Goal: Information Seeking & Learning: Compare options

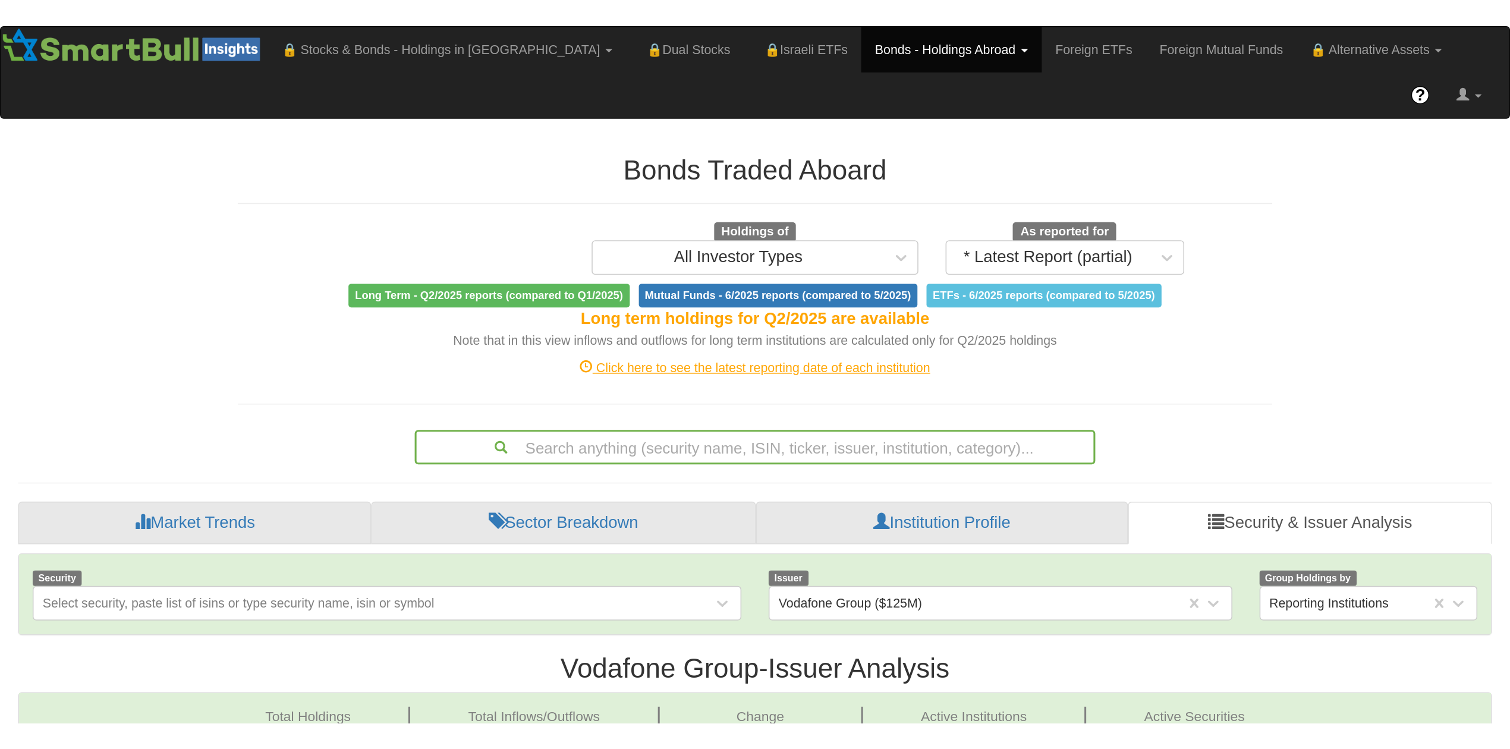
scroll to position [21, 1460]
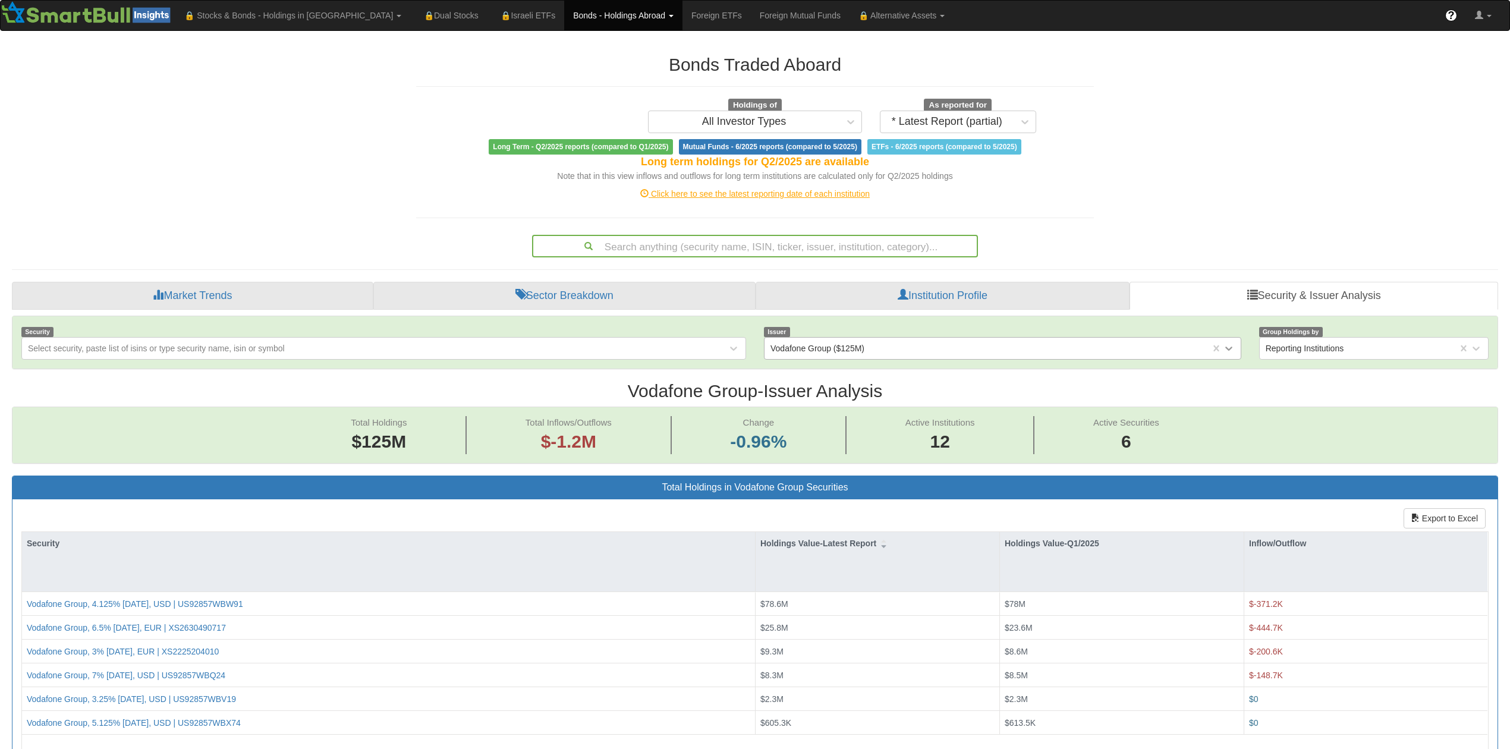
click at [989, 351] on icon at bounding box center [1229, 349] width 12 height 12
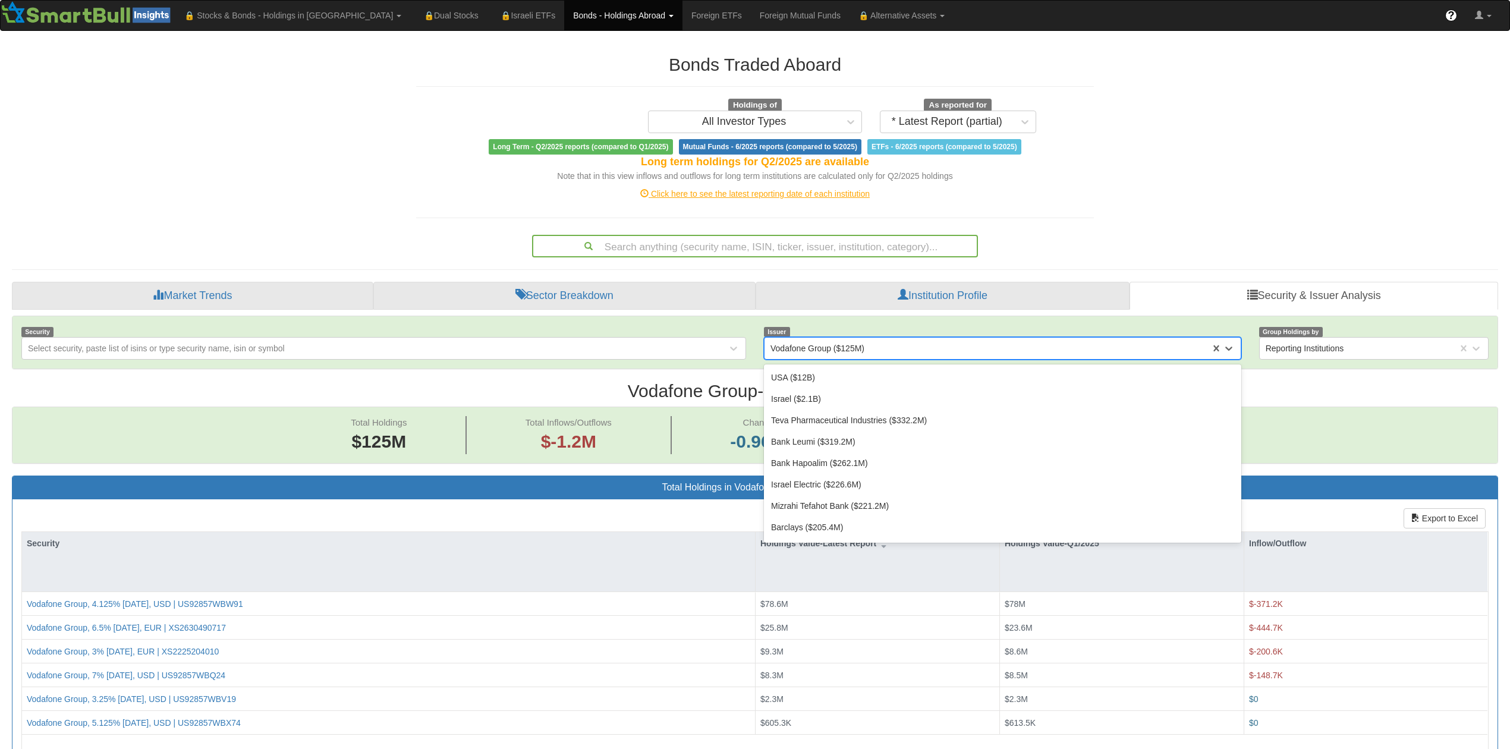
scroll to position [366, 0]
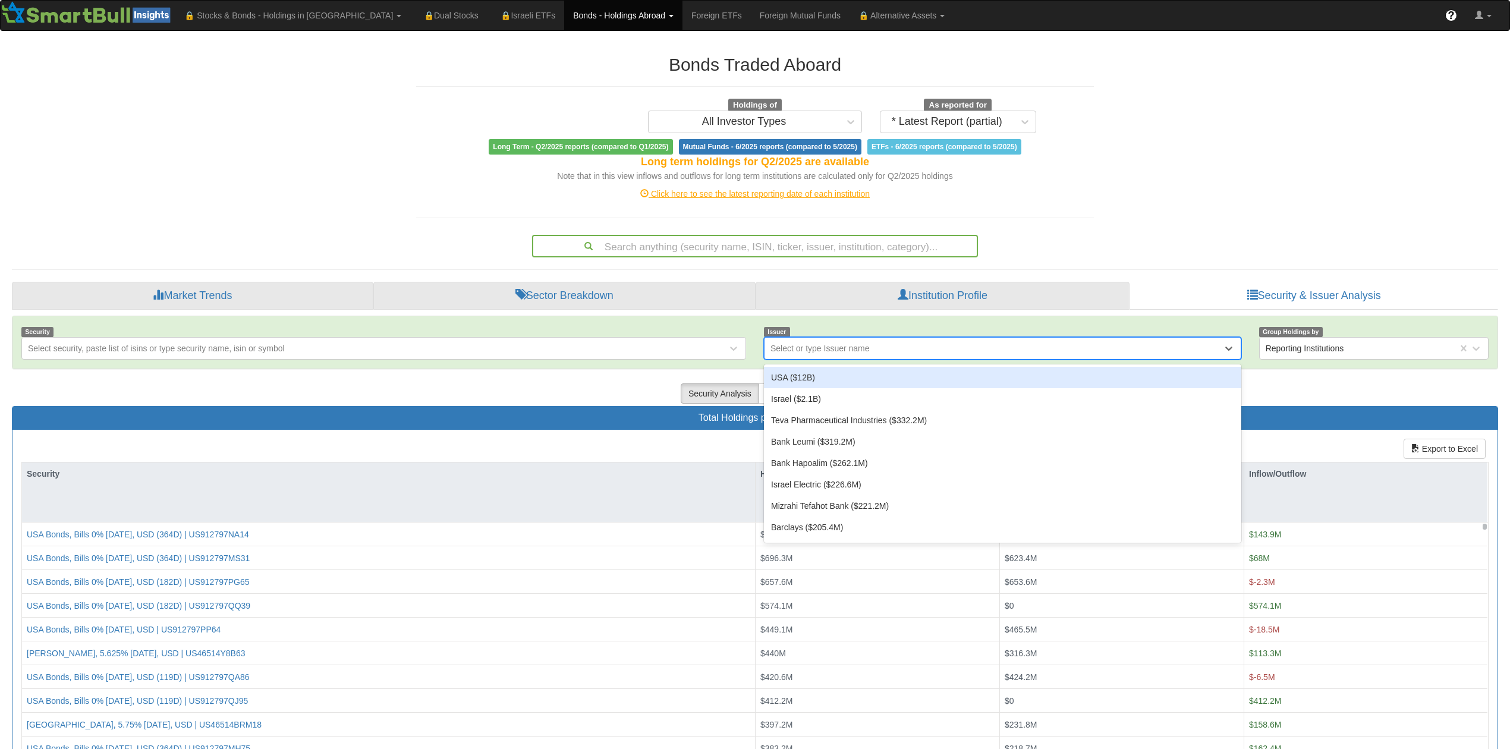
click at [878, 352] on div "Select or type Issuer name" at bounding box center [994, 348] width 458 height 19
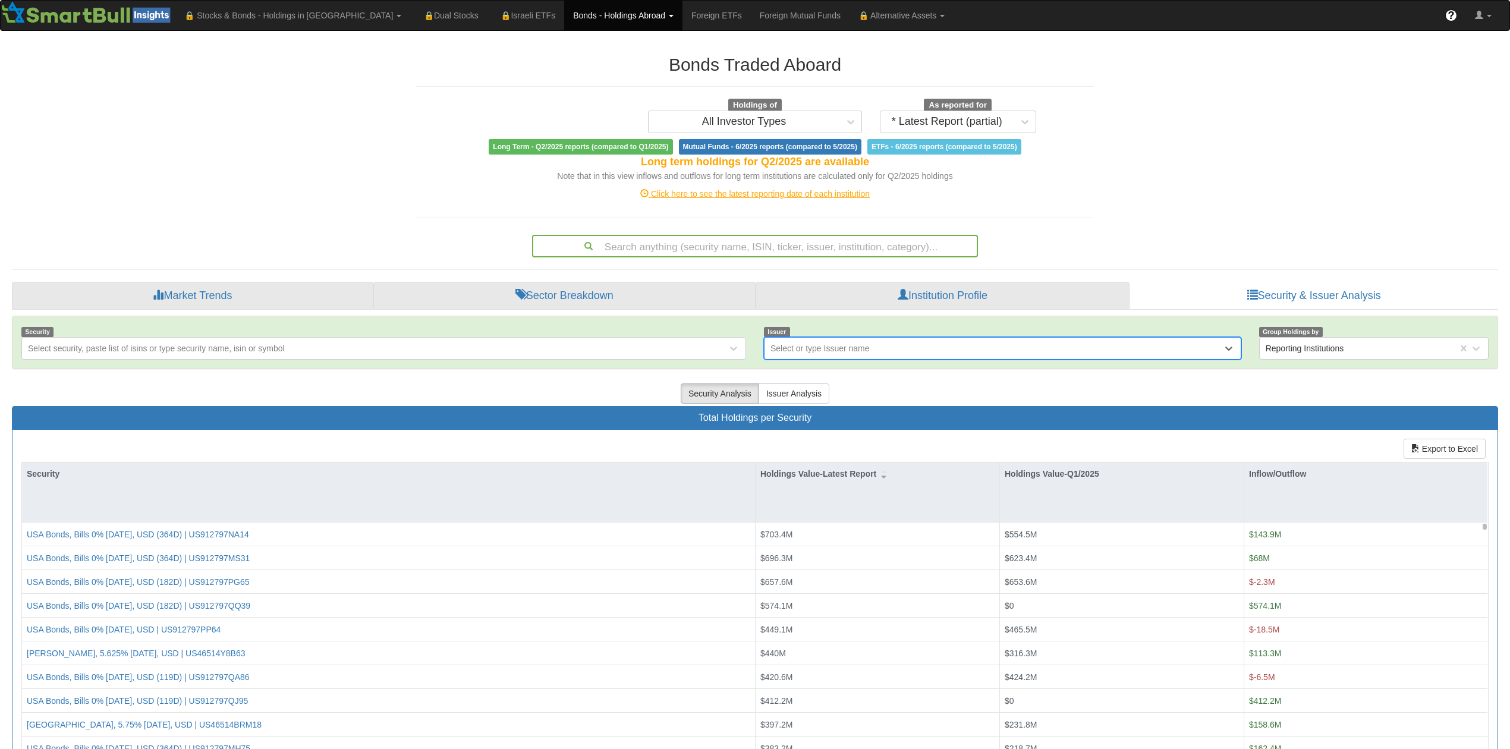
click at [878, 352] on div "Select or type Issuer name" at bounding box center [994, 348] width 458 height 19
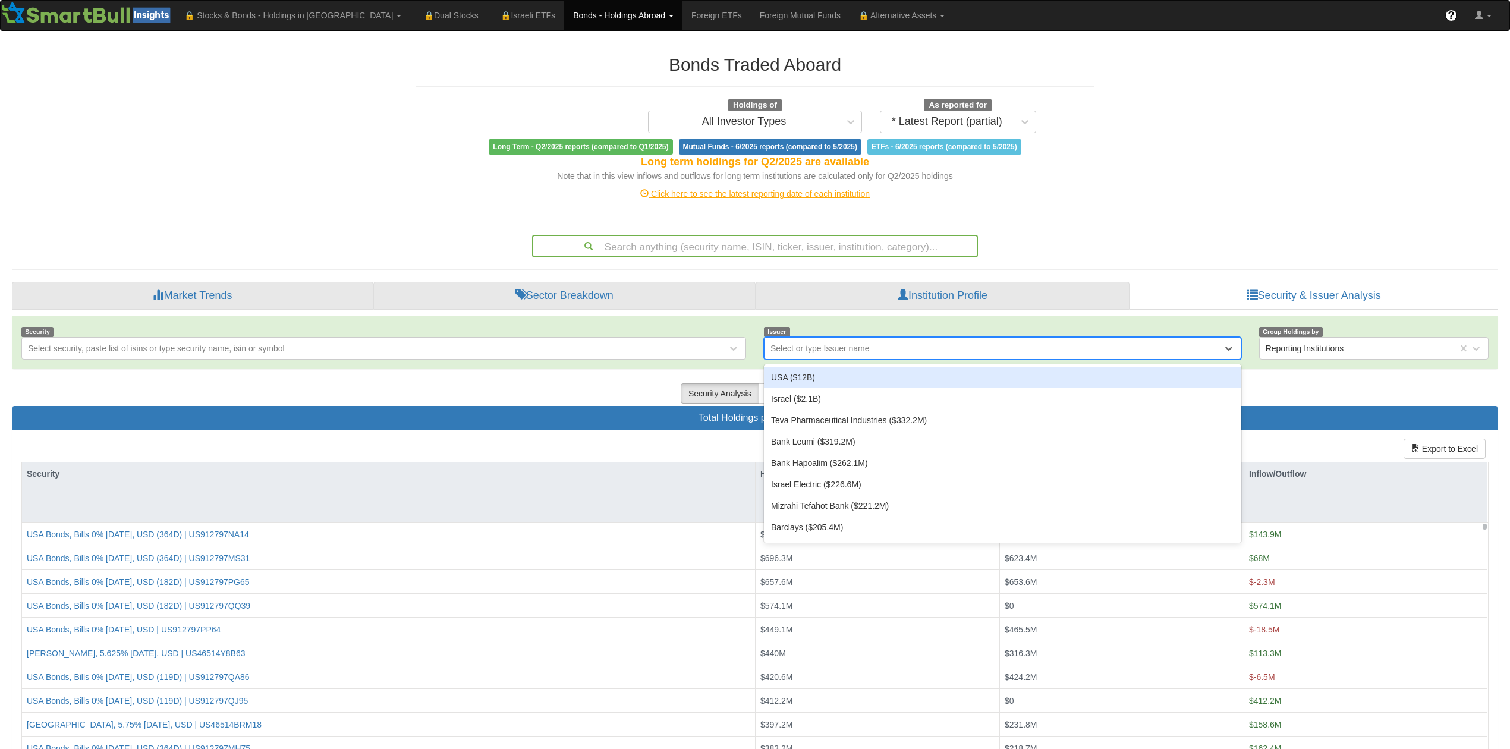
click at [878, 352] on div "Select or type Issuer name" at bounding box center [994, 348] width 458 height 19
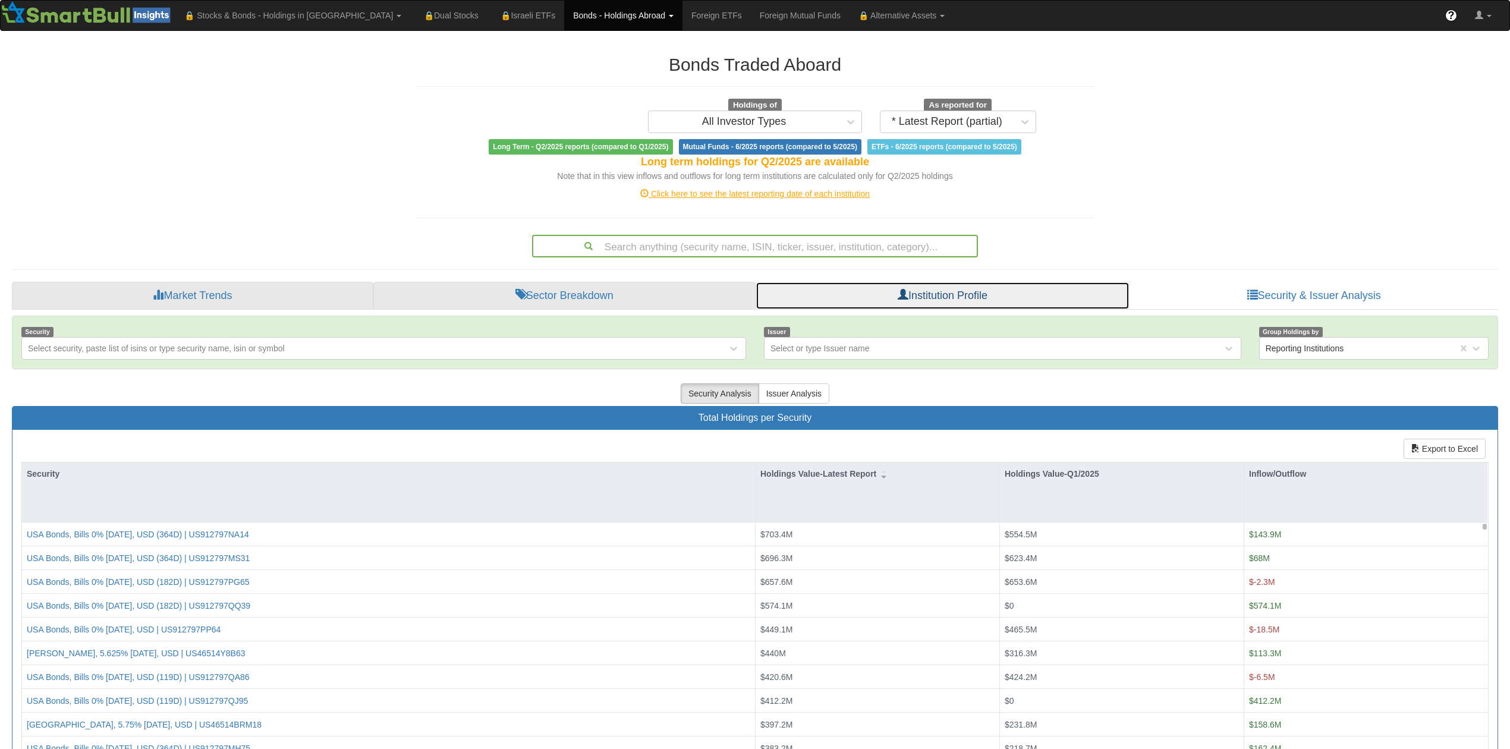
click at [948, 294] on link "Institution Profile" at bounding box center [943, 296] width 375 height 29
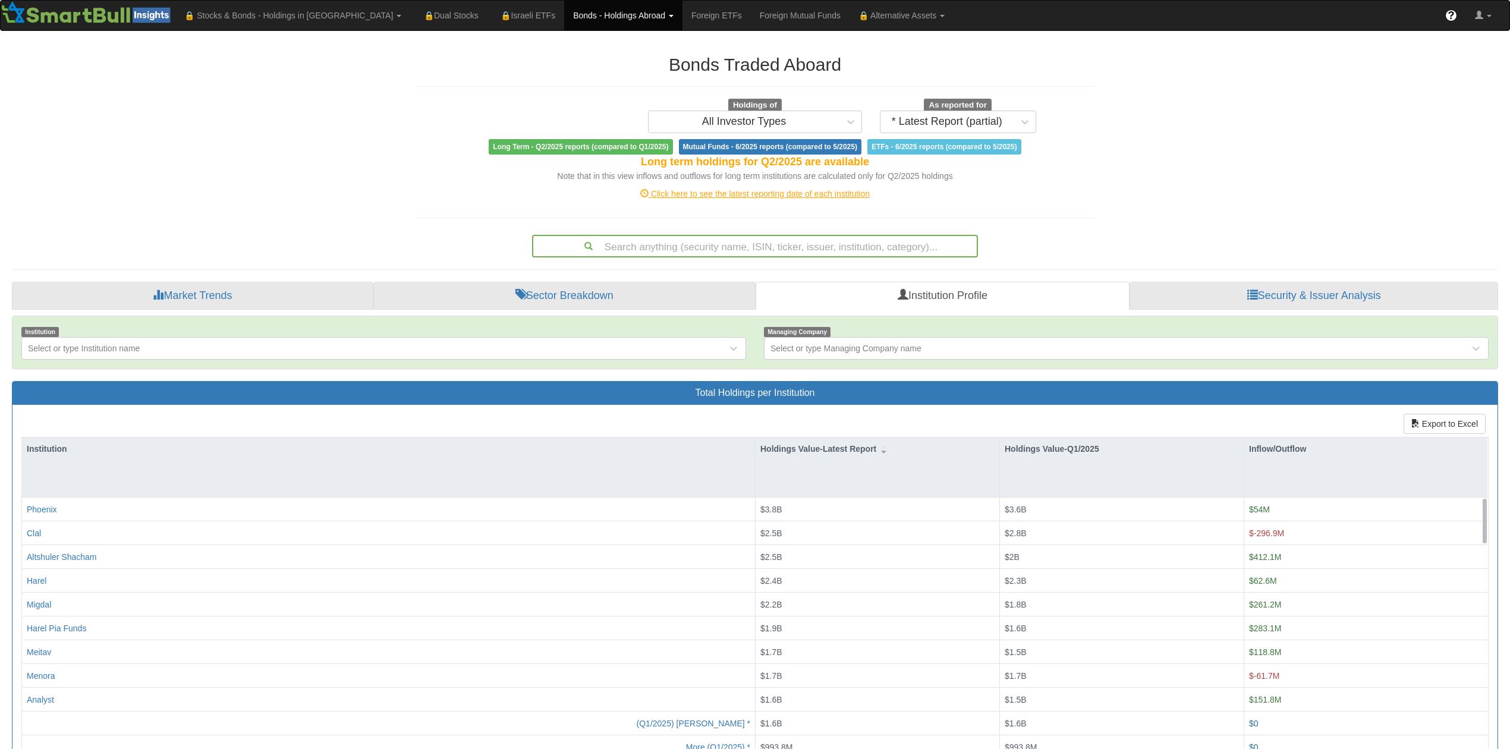
click at [674, 250] on div "Search anything (security name, ISIN, ticker, issuer, institution, category)..." at bounding box center [755, 246] width 444 height 20
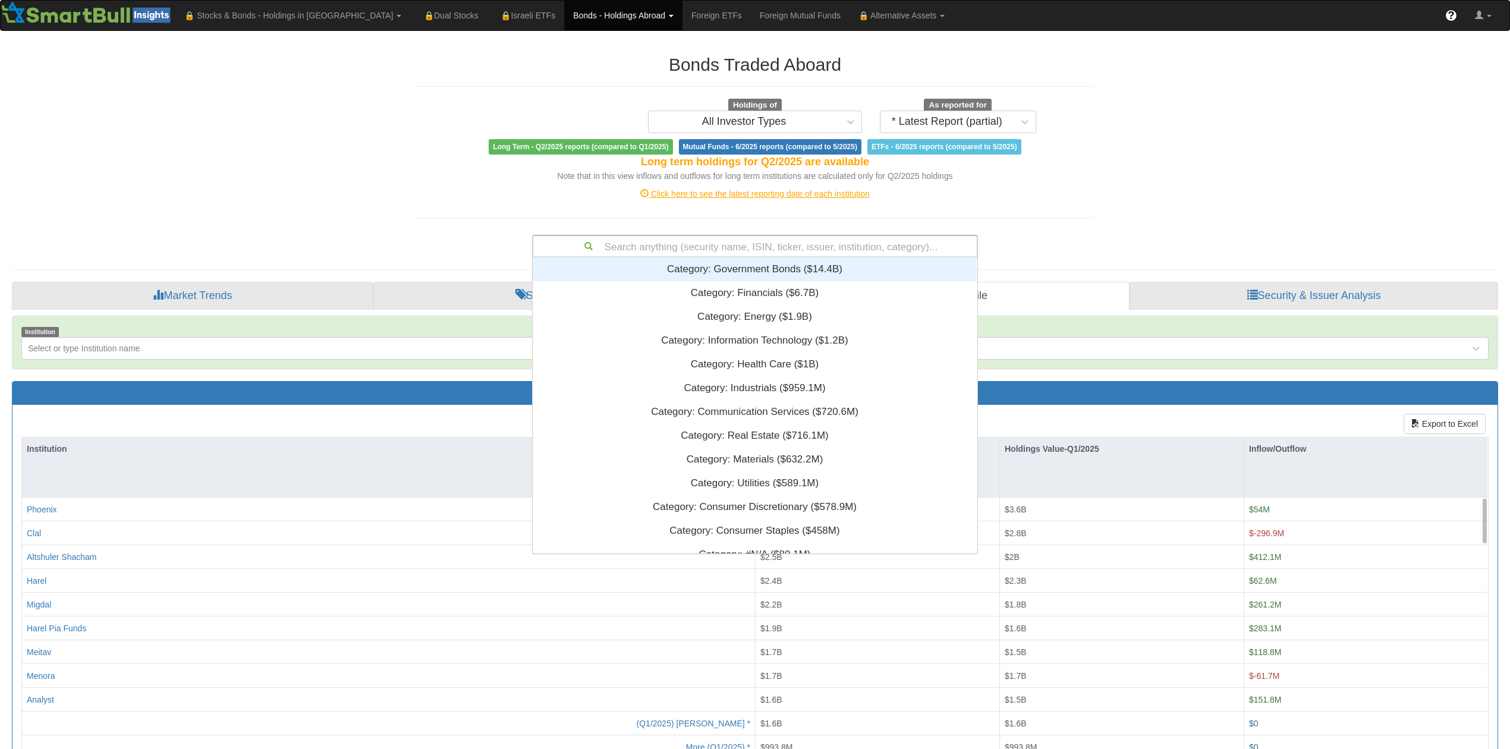
scroll to position [284, 433]
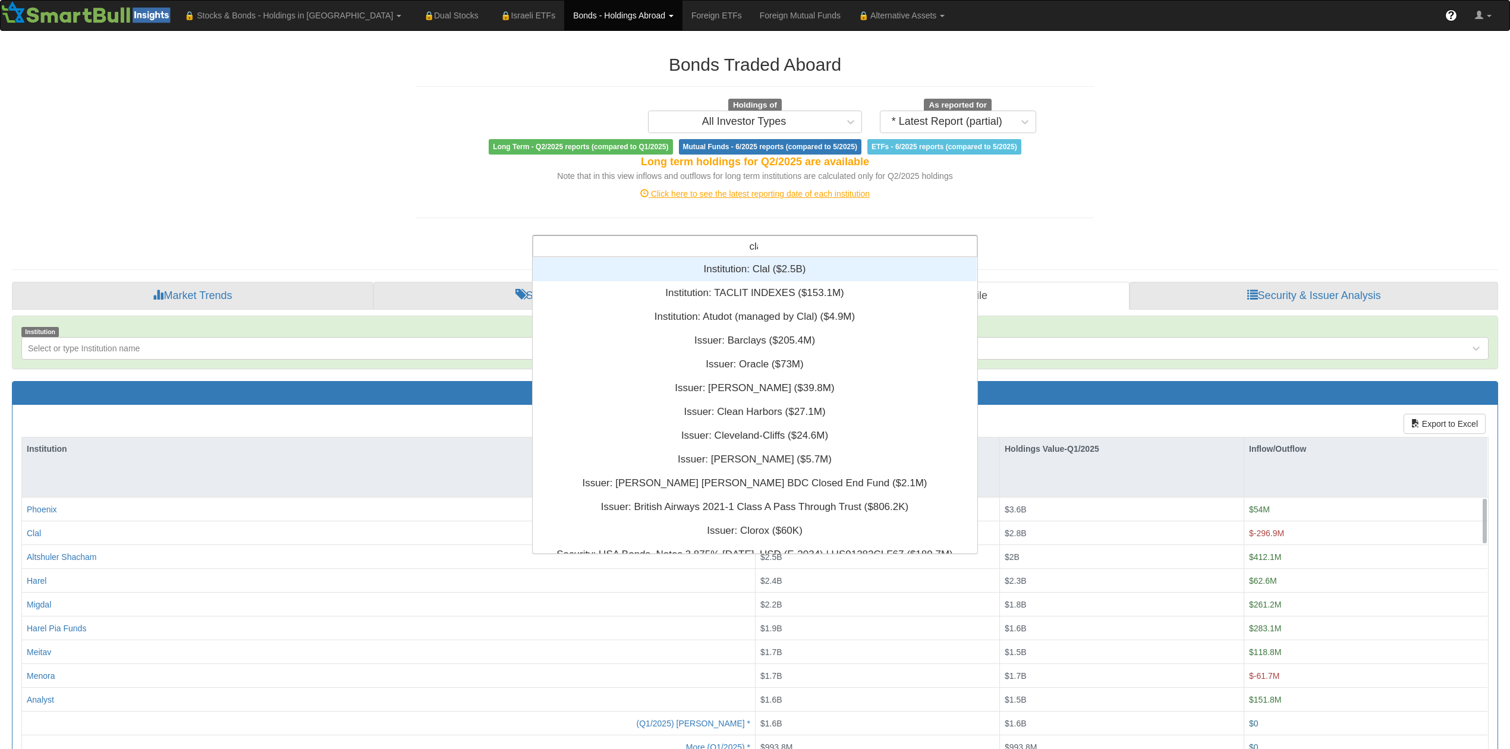
type input "clal"
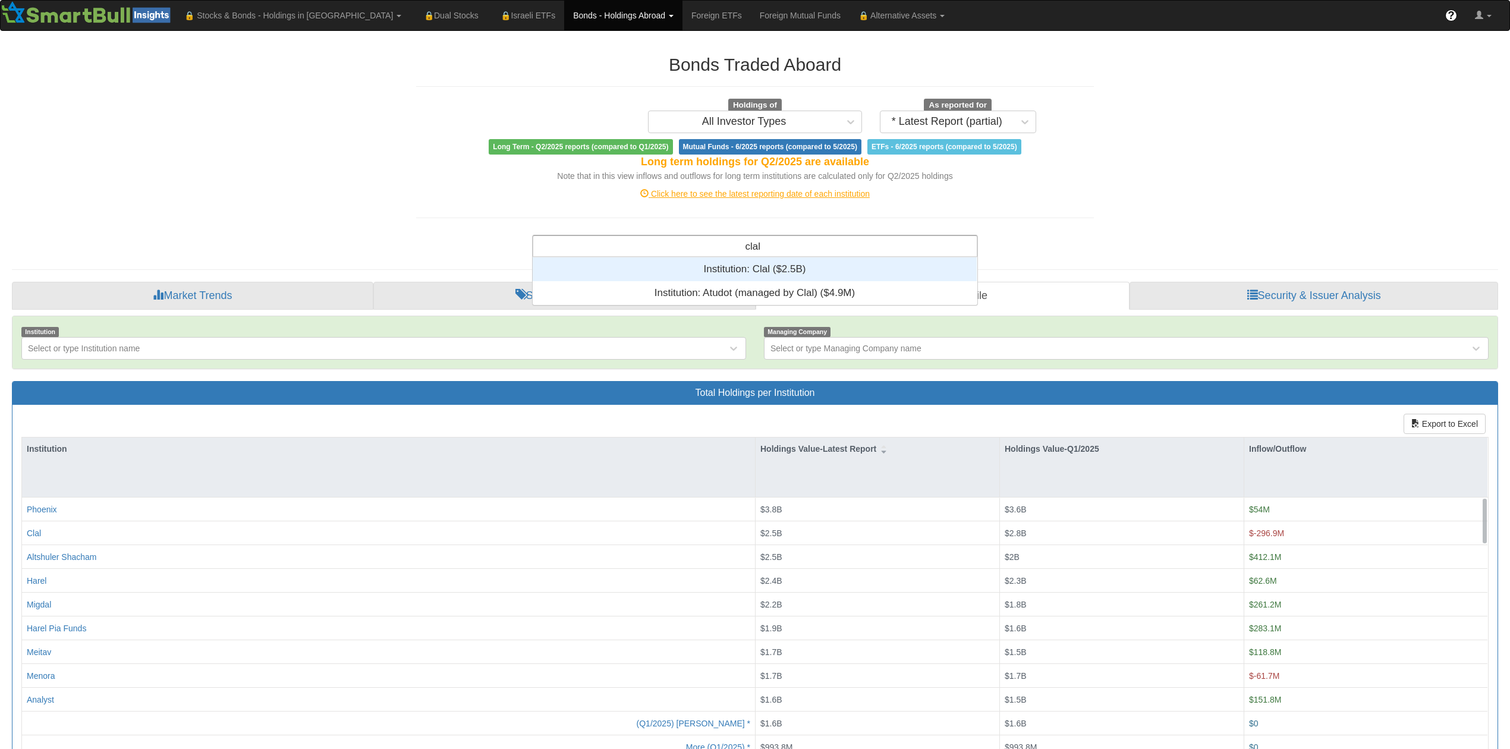
scroll to position [12, 12]
click at [730, 263] on div "Institution: ‎Clal ‎($2.5B)‏" at bounding box center [755, 269] width 444 height 24
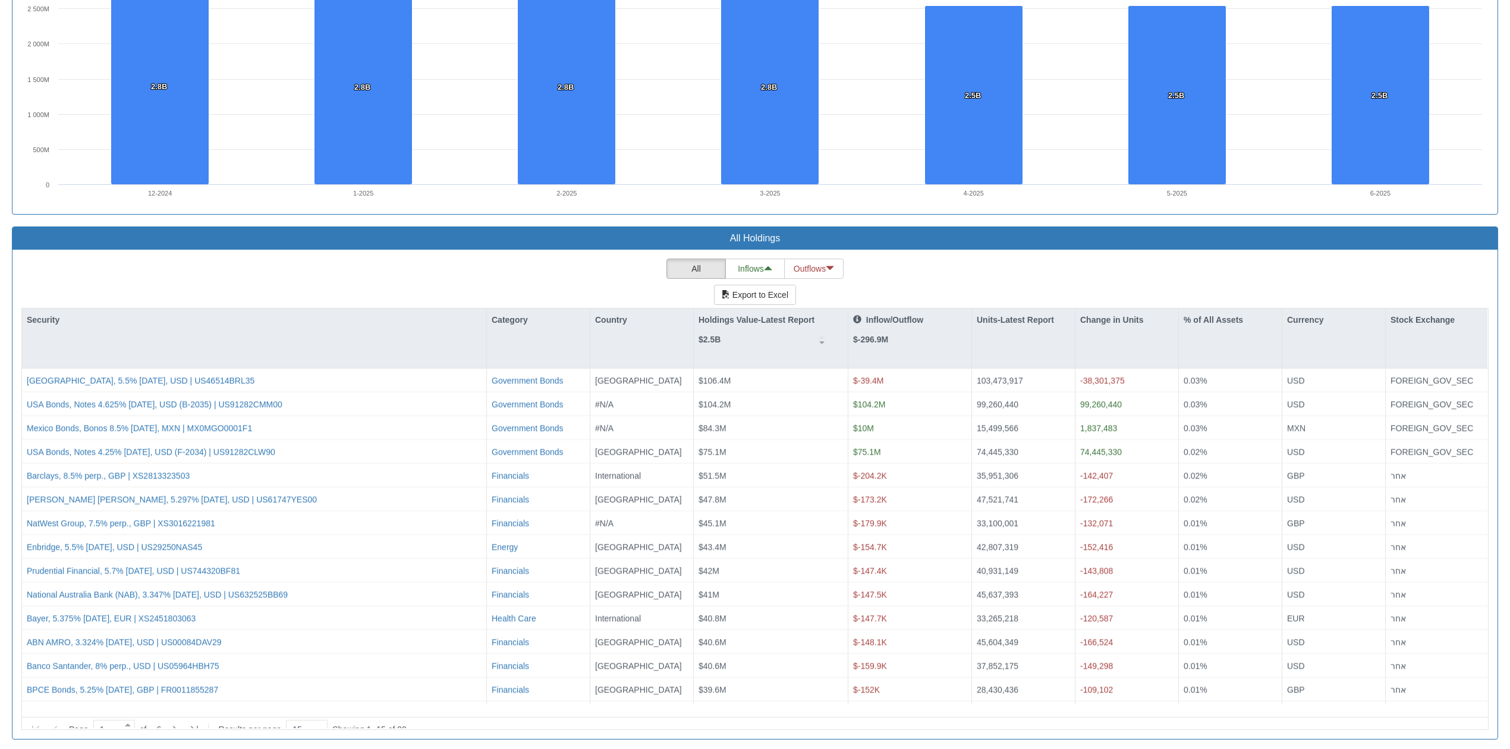
scroll to position [903, 0]
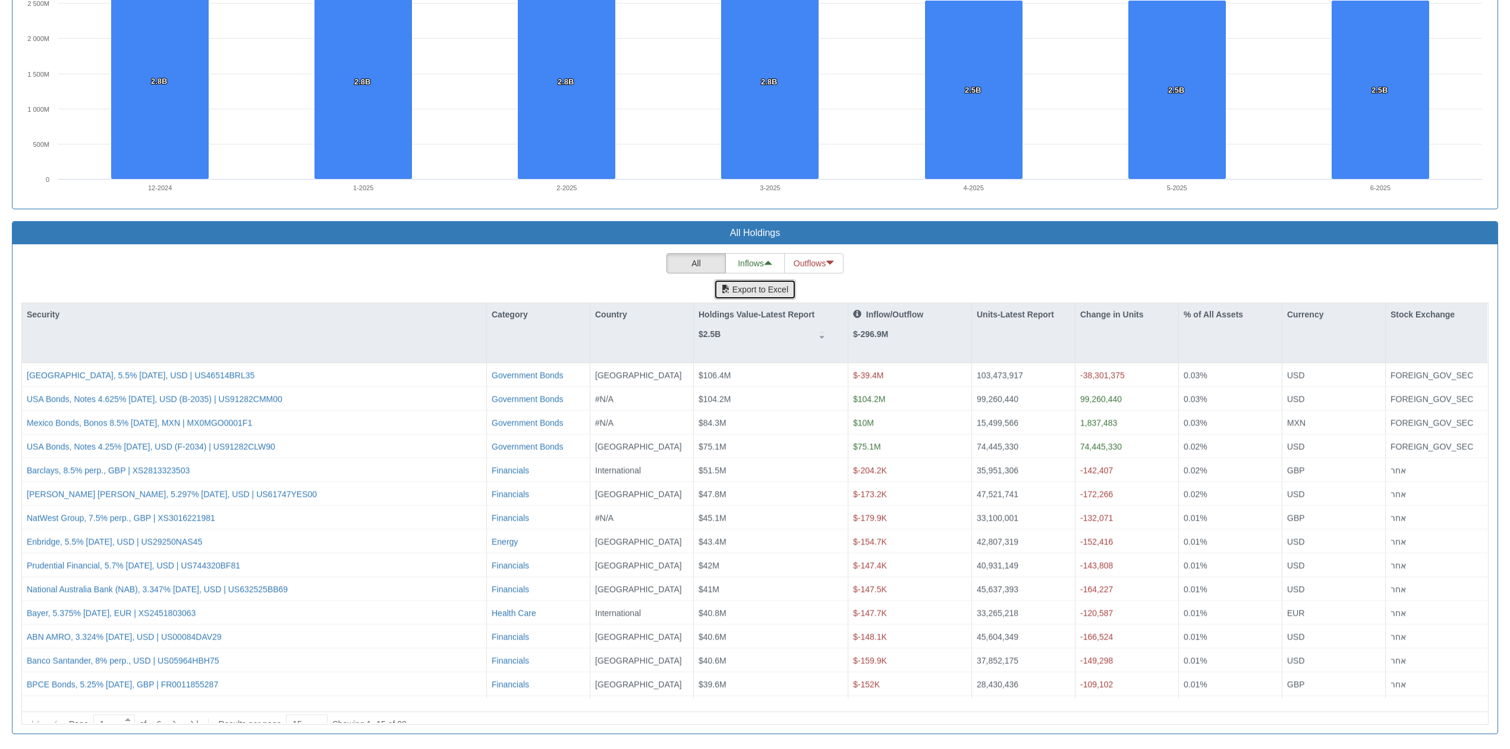
click at [752, 289] on button "Export to Excel" at bounding box center [755, 289] width 82 height 20
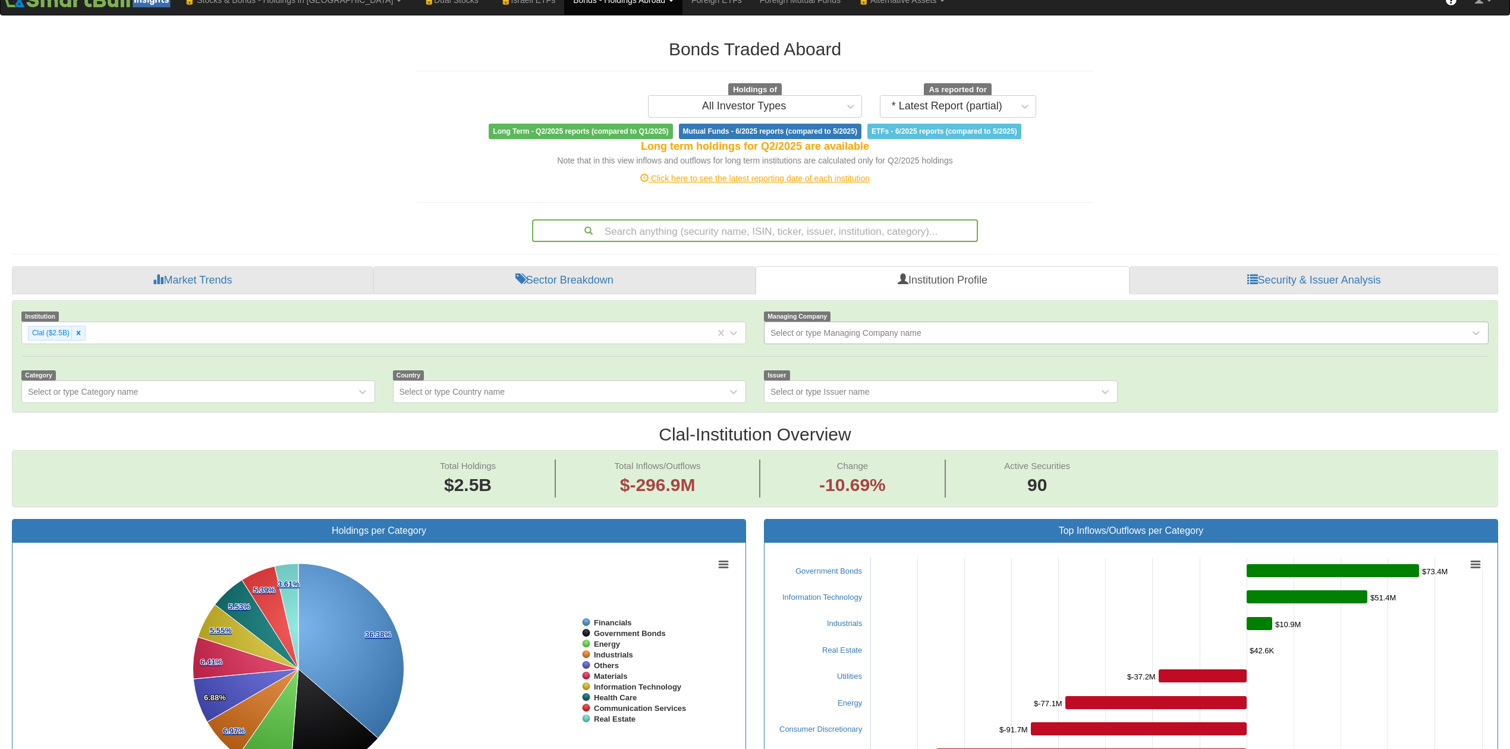
scroll to position [0, 0]
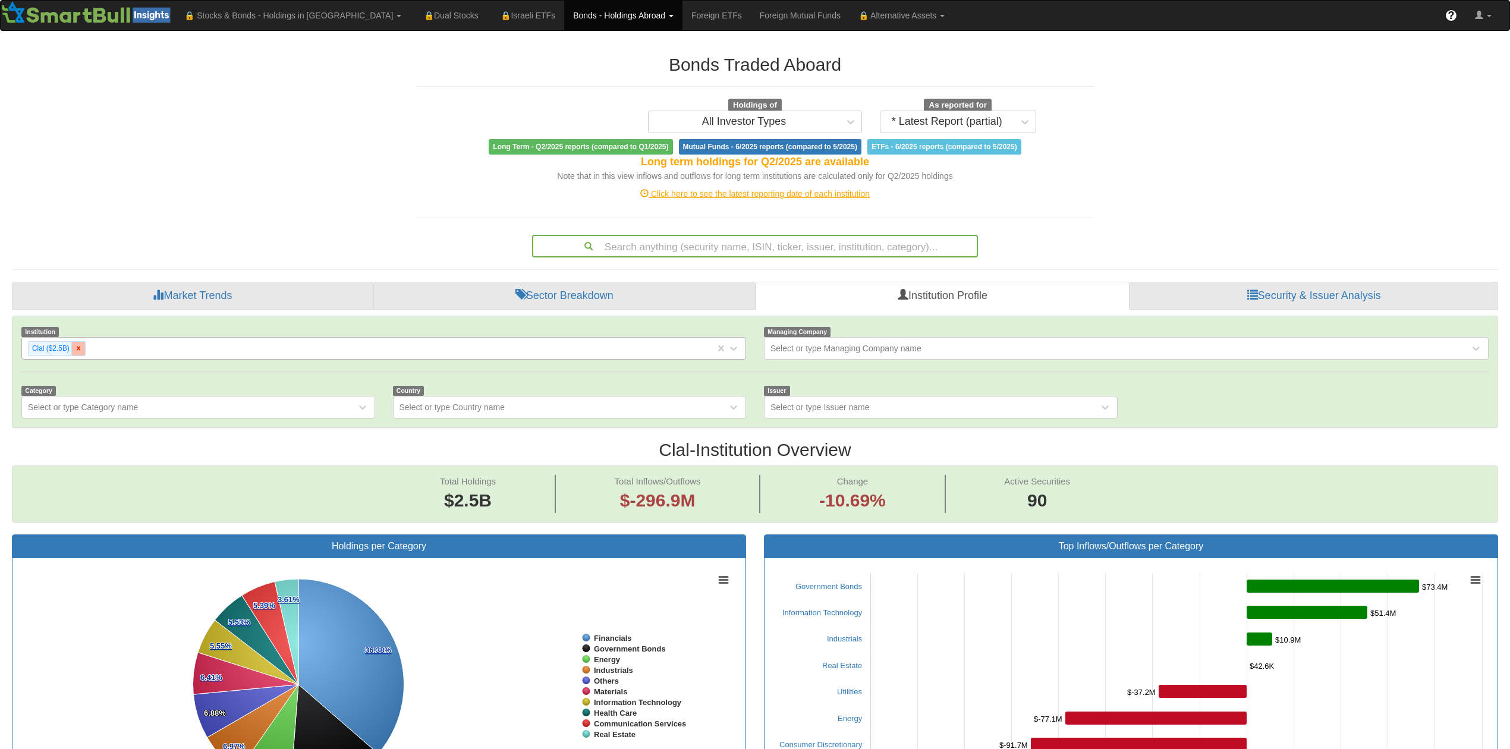
click at [80, 352] on icon at bounding box center [78, 348] width 8 height 8
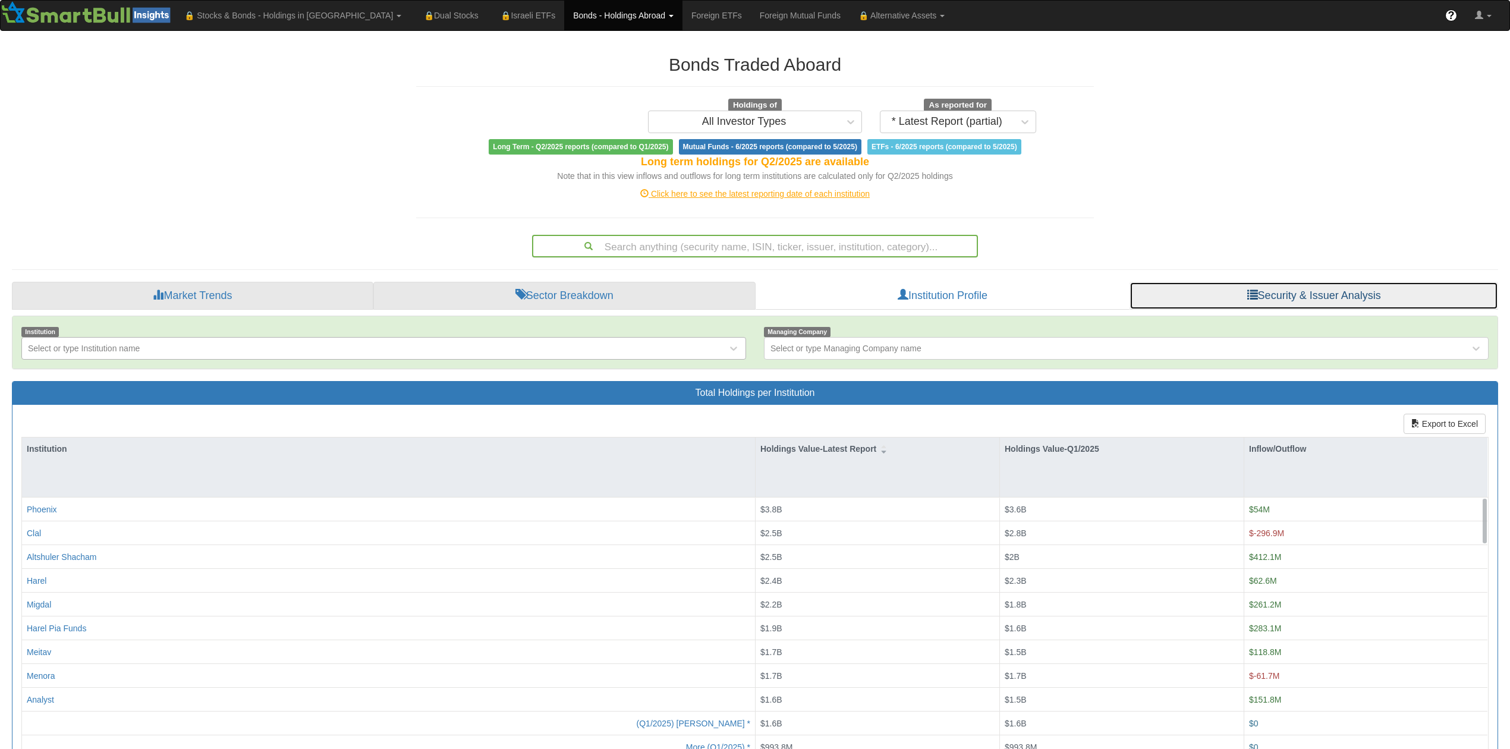
click at [989, 284] on link "Security & Issuer Analysis" at bounding box center [1314, 296] width 369 height 29
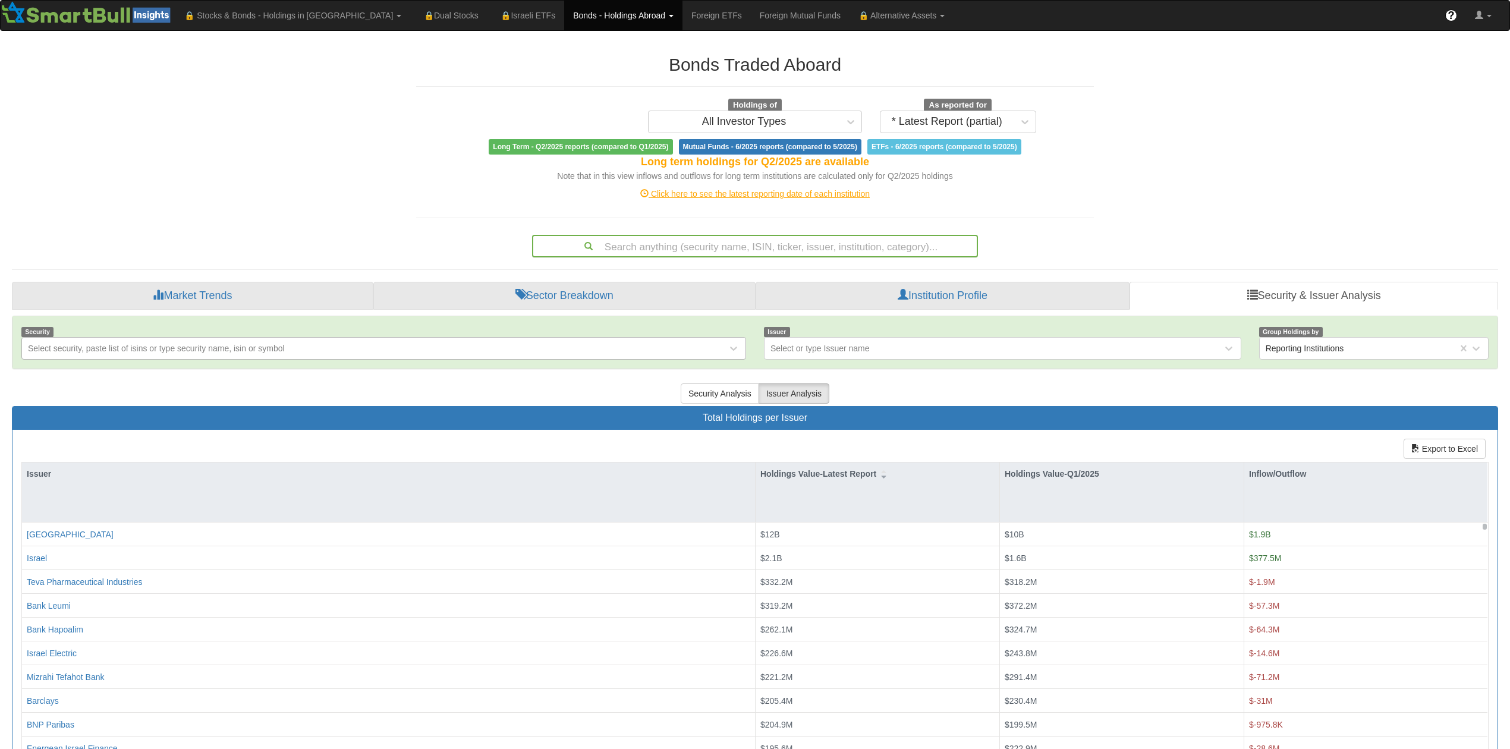
click at [410, 350] on div "Select security, paste list of isins or type security name, isin or symbol" at bounding box center [374, 348] width 705 height 19
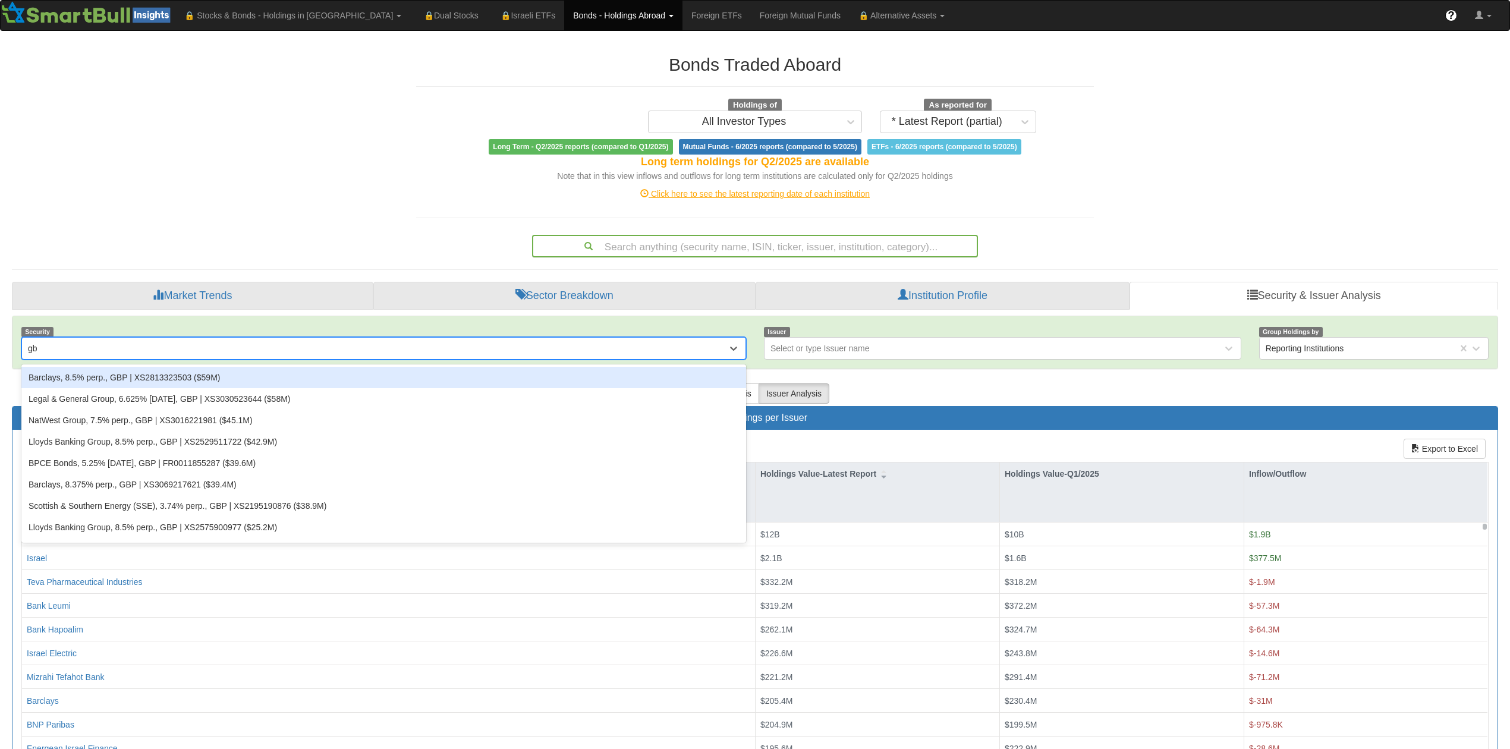
type input "gbp"
click at [180, 377] on div "Barclays, 8.5% perp., GBP | XS2813323503 ($59M)" at bounding box center [383, 377] width 725 height 21
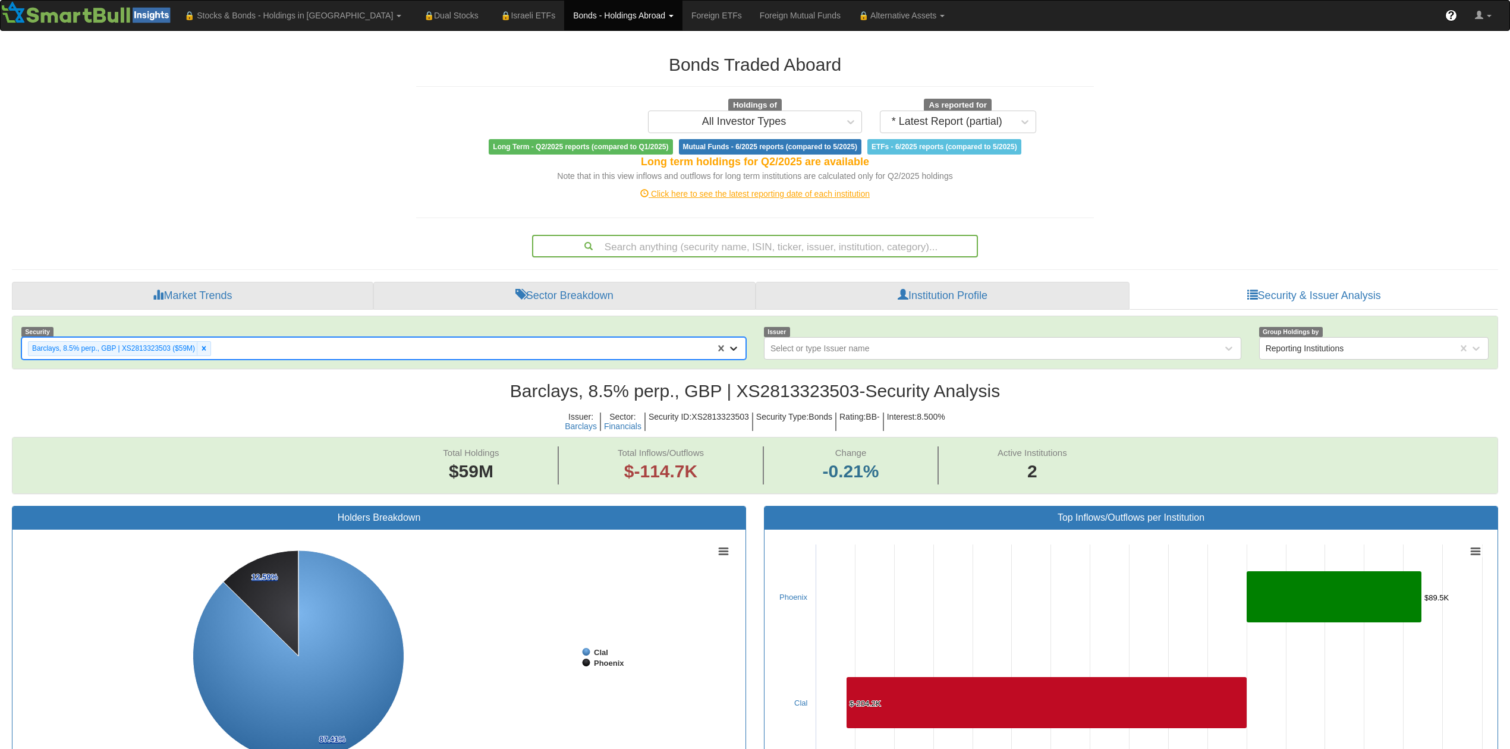
click at [736, 353] on icon at bounding box center [734, 349] width 12 height 12
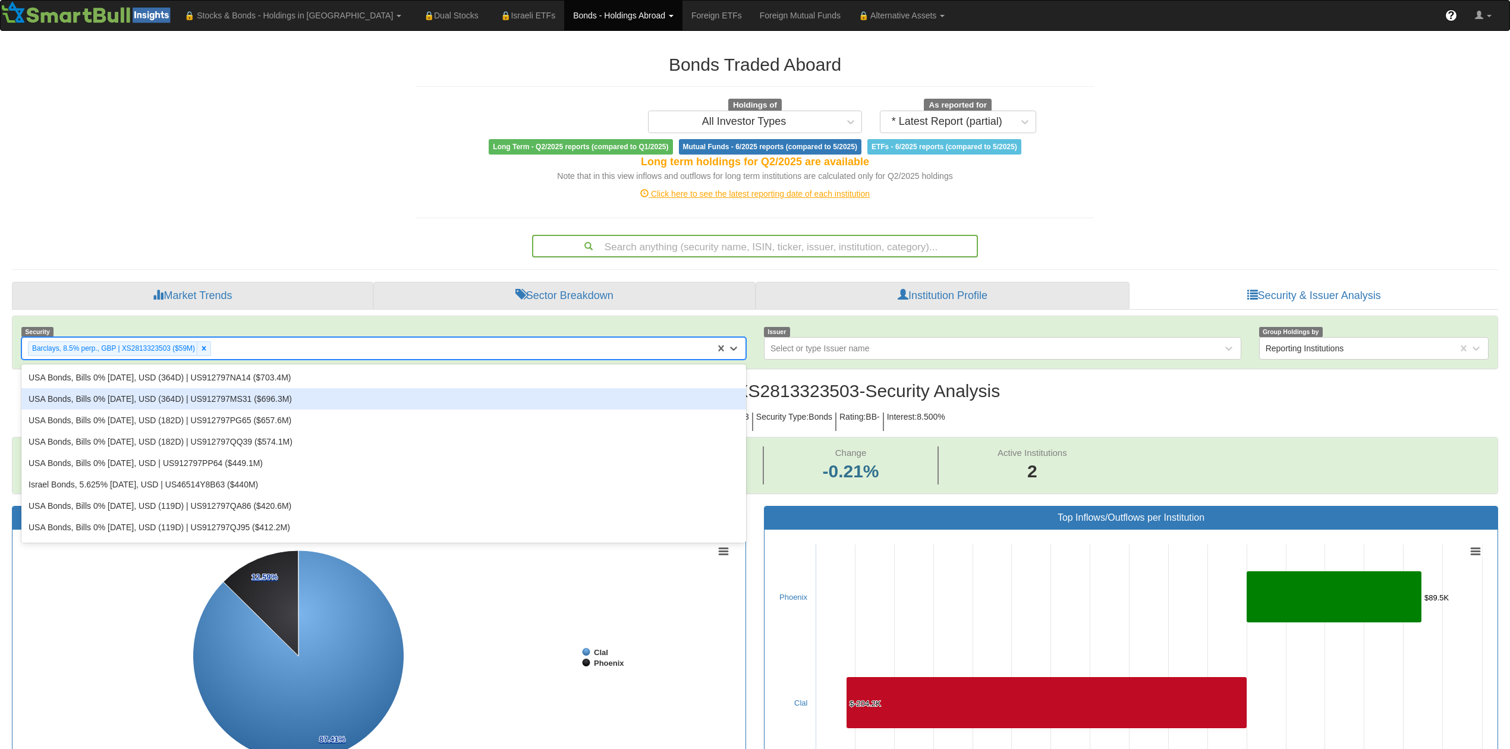
click at [206, 404] on div "USA Bonds, Bills 0% [DATE], USD (364D) | US912797MS31 ($696.3M)" at bounding box center [383, 398] width 725 height 21
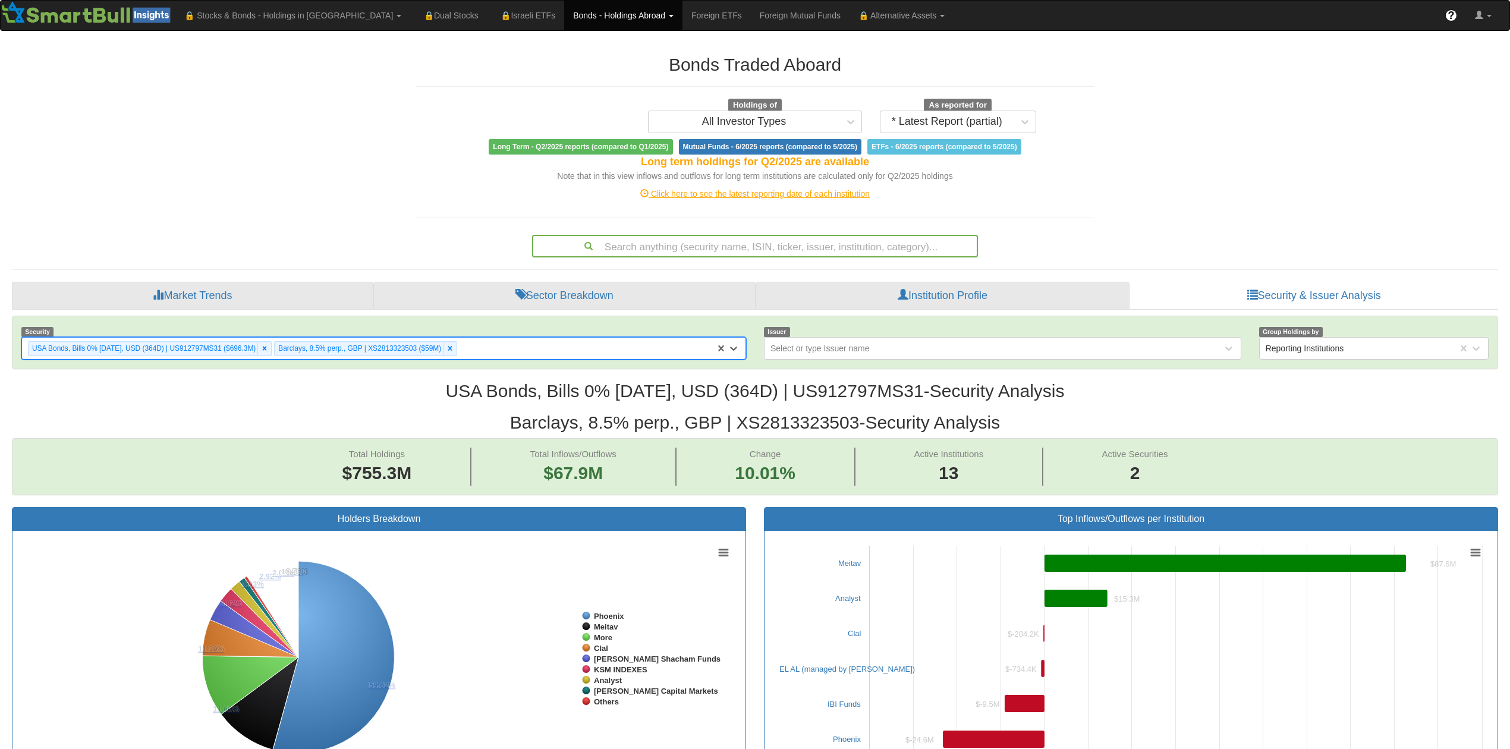
scroll to position [21, 1460]
